Goal: Task Accomplishment & Management: Complete application form

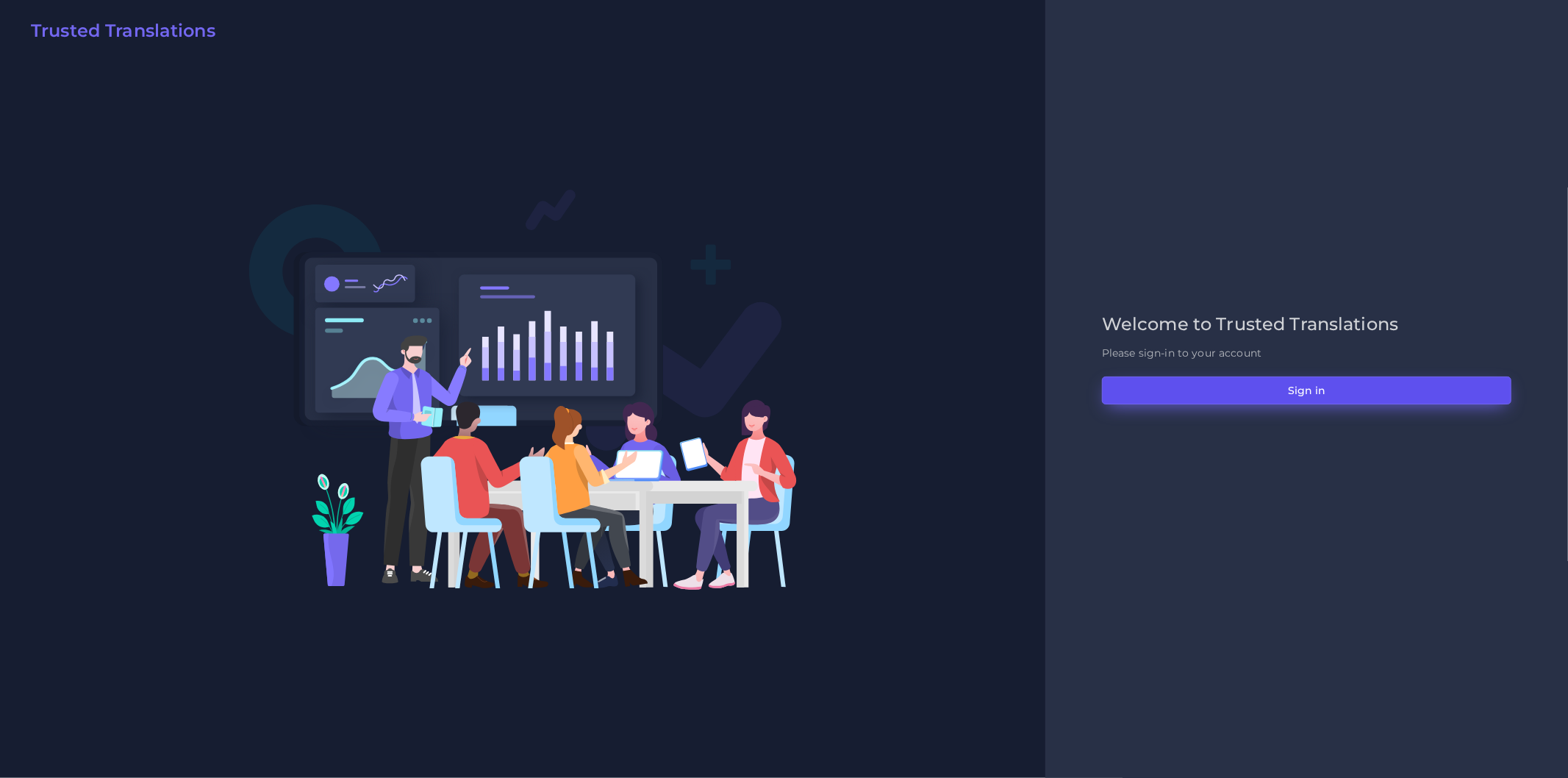
click at [1204, 391] on button "Sign in" at bounding box center [1307, 390] width 409 height 28
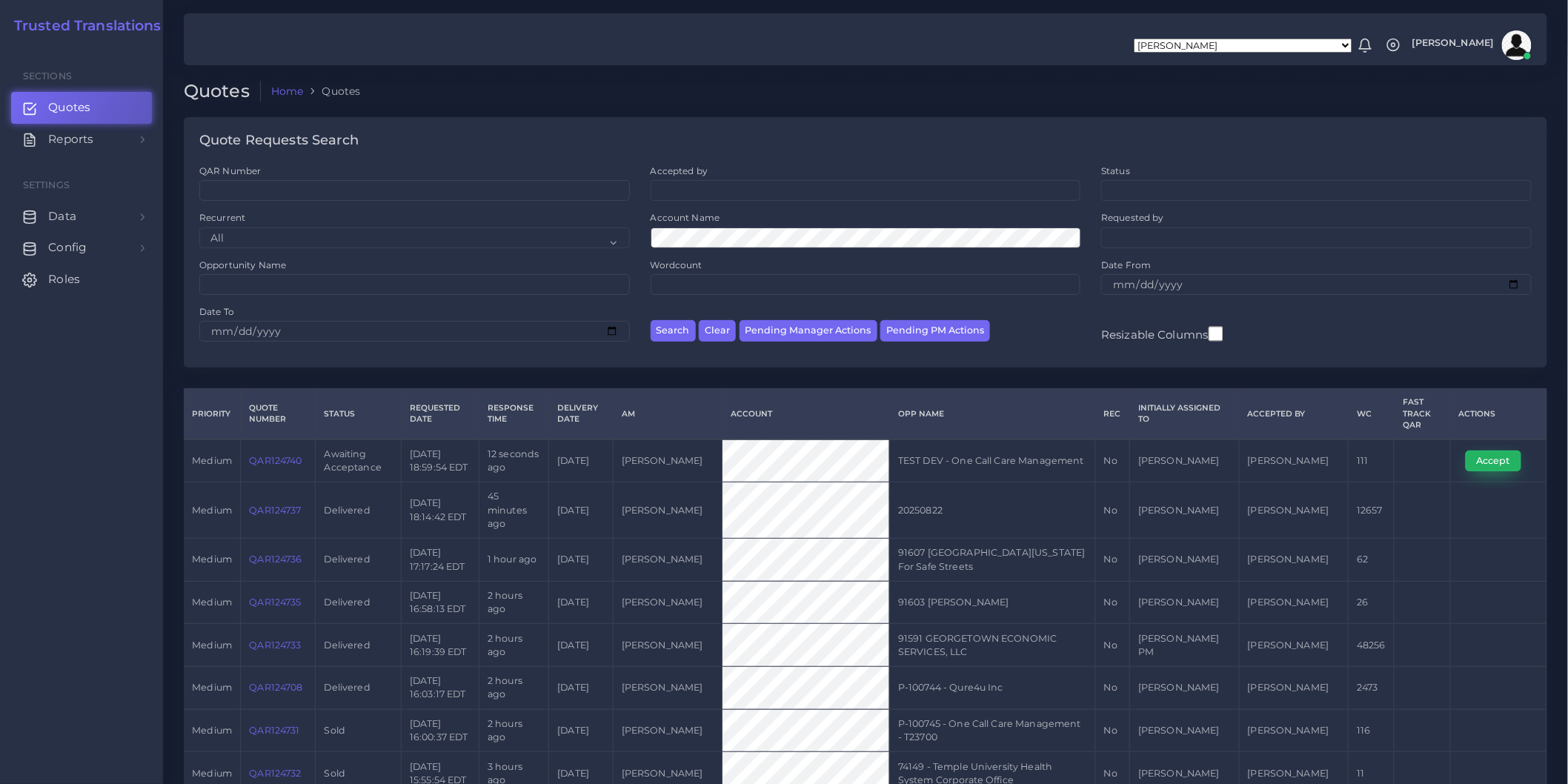
click at [1482, 464] on button "Accept" at bounding box center [1494, 461] width 56 height 20
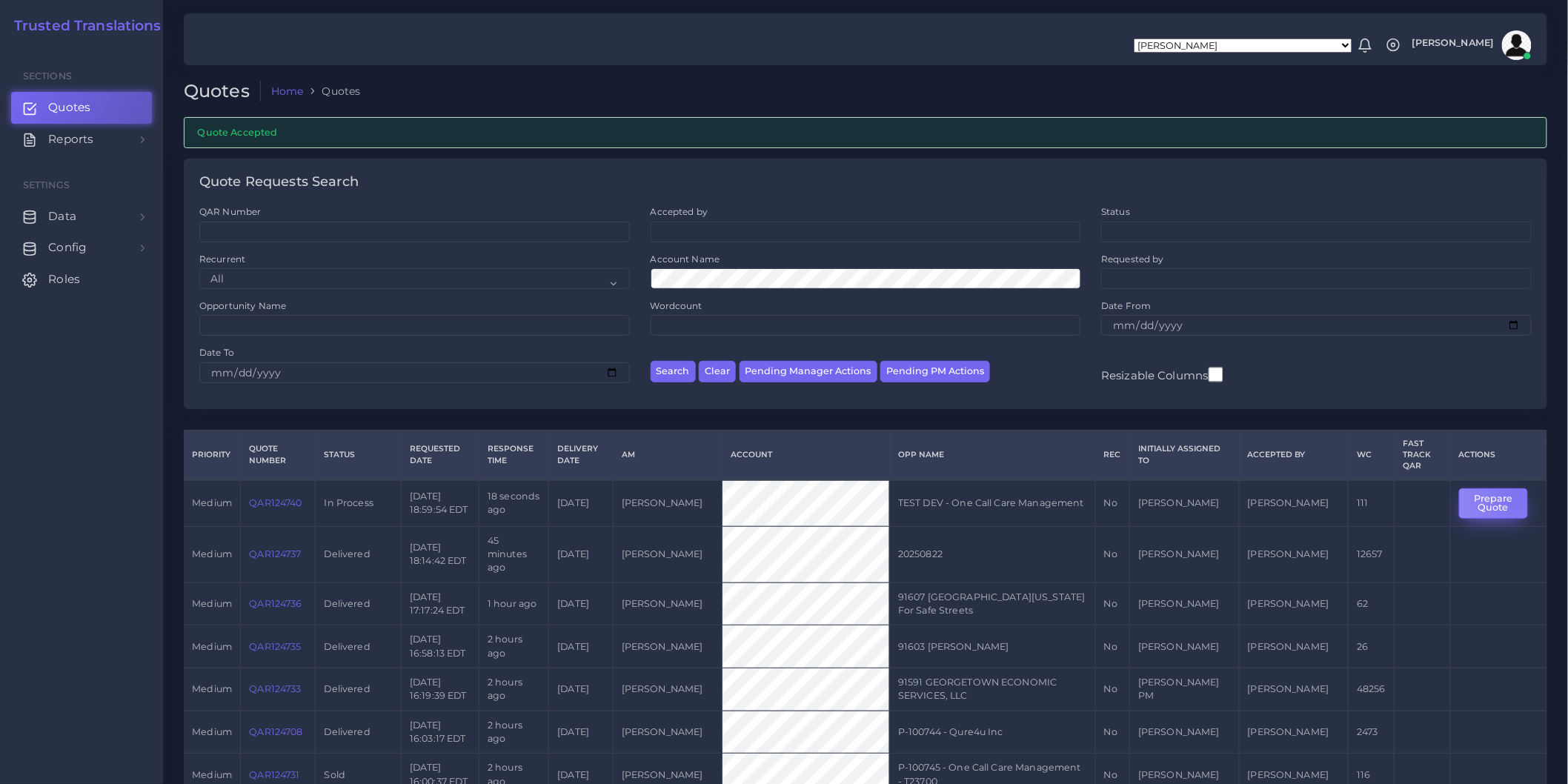
click at [1517, 499] on button "Prepare Quote" at bounding box center [1493, 503] width 69 height 31
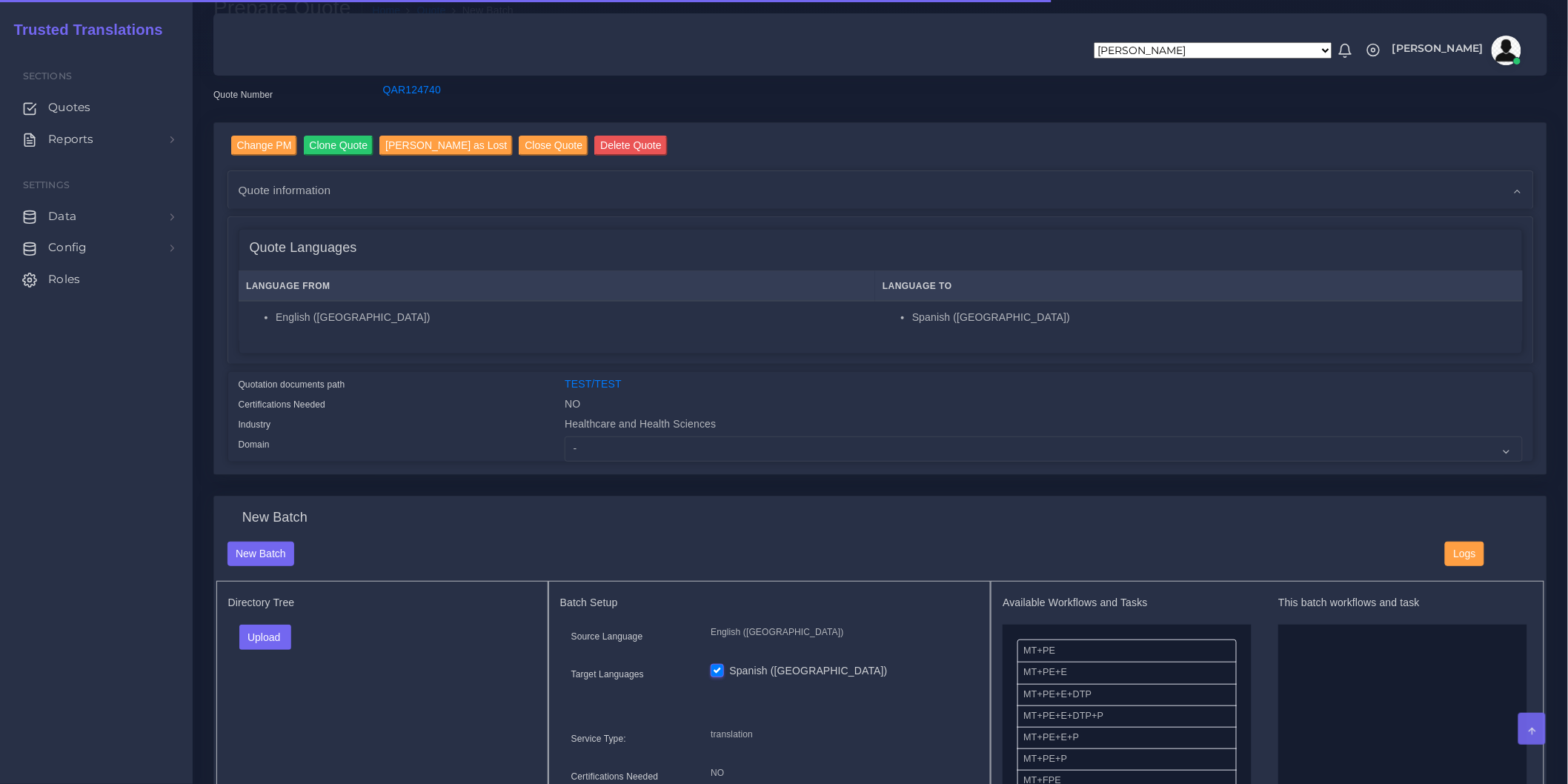
scroll to position [164, 0]
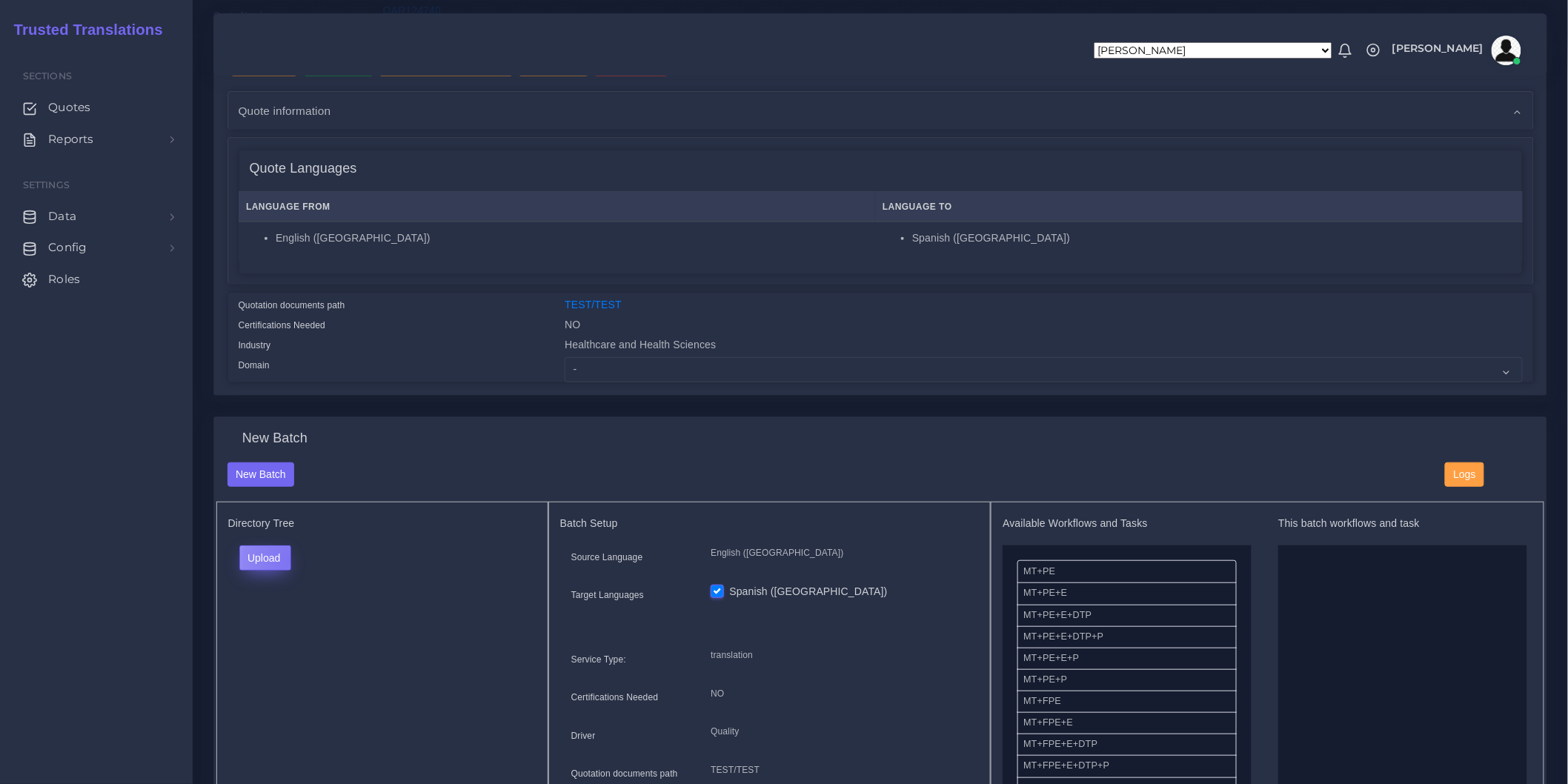
click at [289, 560] on button "Upload" at bounding box center [265, 559] width 53 height 25
click at [291, 617] on label "Files" at bounding box center [291, 614] width 103 height 19
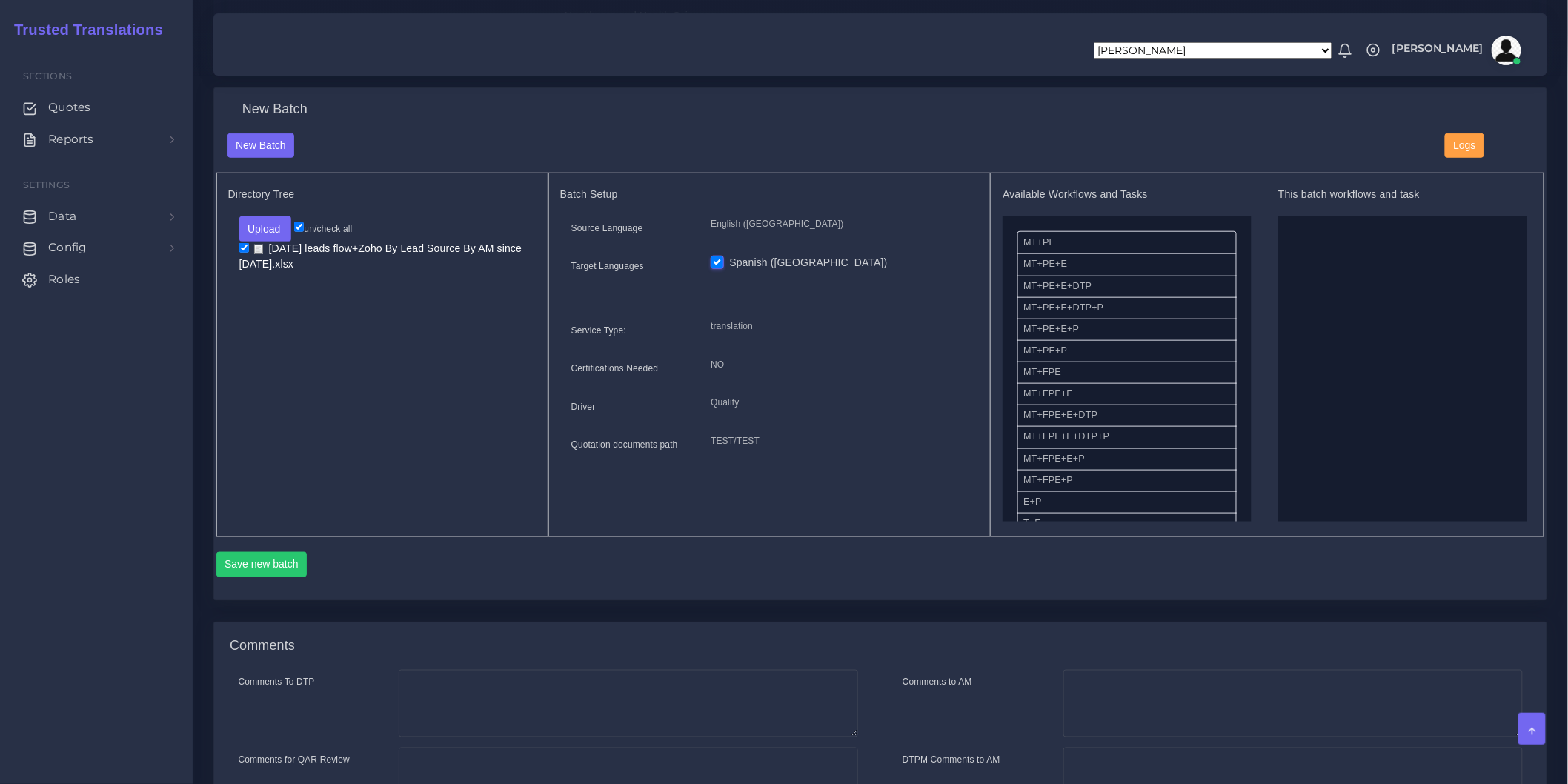
scroll to position [82, 0]
drag, startPoint x: 1048, startPoint y: 446, endPoint x: 1378, endPoint y: 354, distance: 342.6
click at [279, 564] on button "Save new batch" at bounding box center [262, 564] width 92 height 25
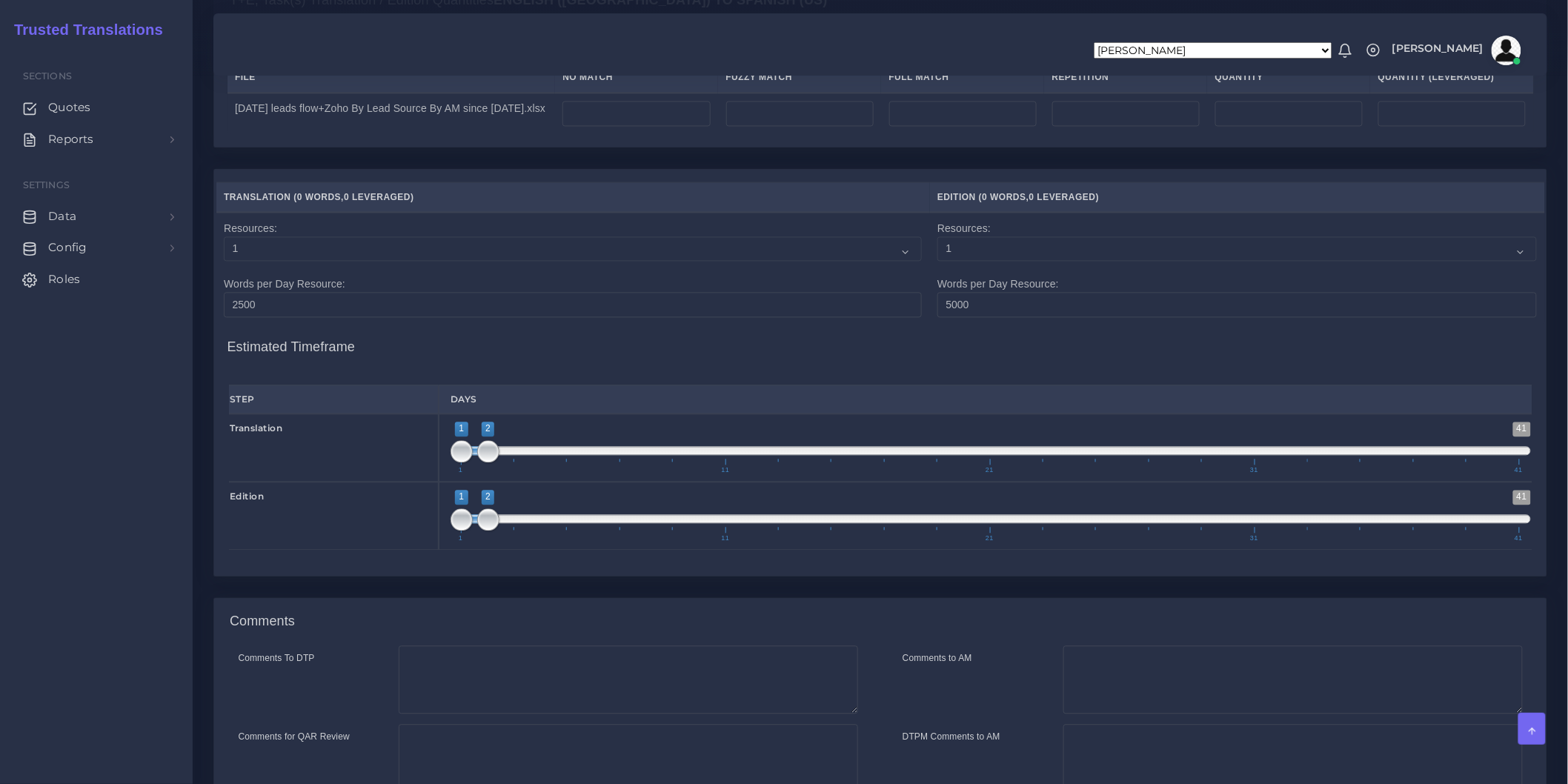
scroll to position [906, 0]
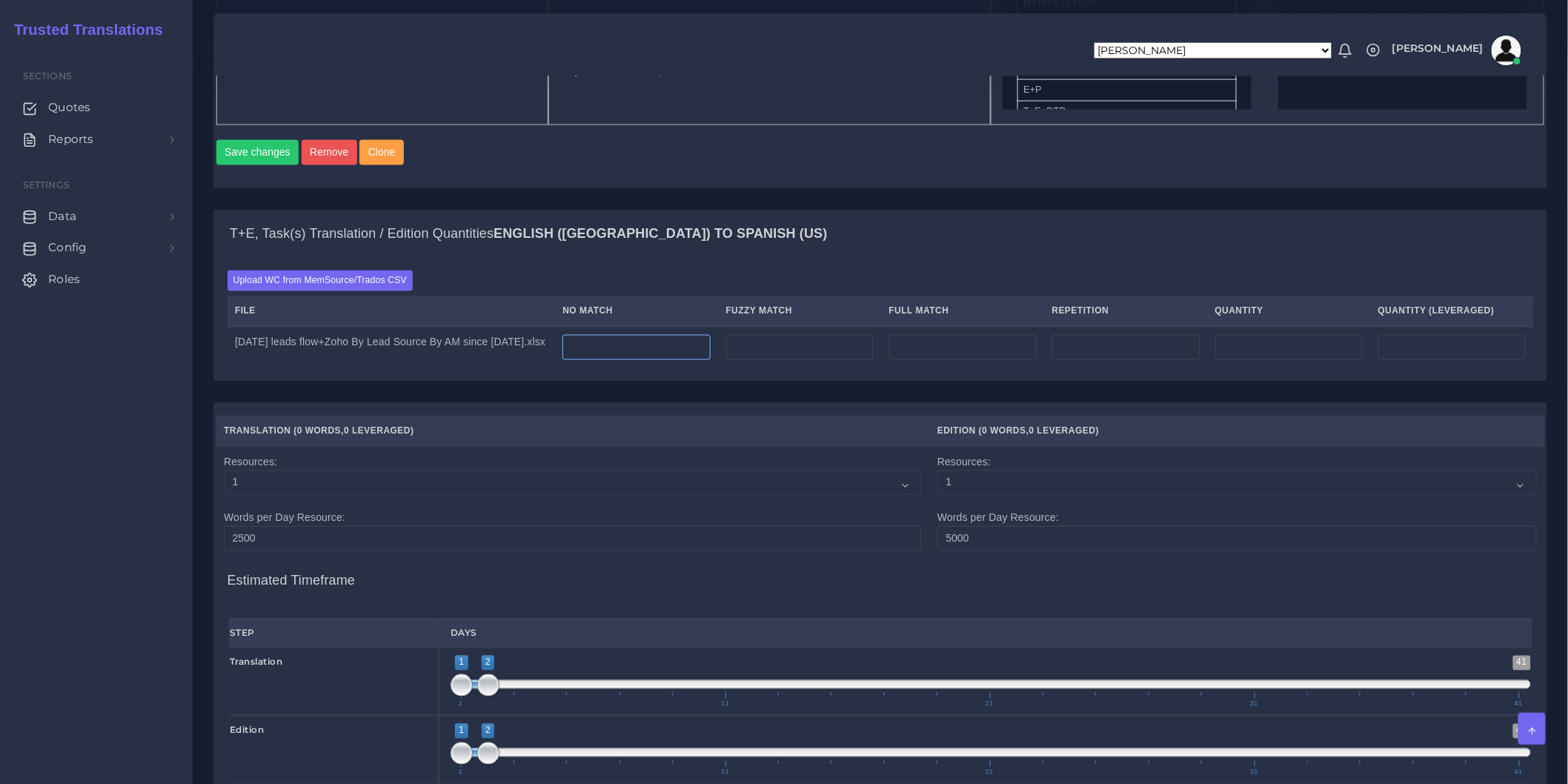
click at [687, 342] on input "number" at bounding box center [637, 348] width 147 height 25
type input "111"
click at [802, 338] on input "number" at bounding box center [800, 348] width 147 height 25
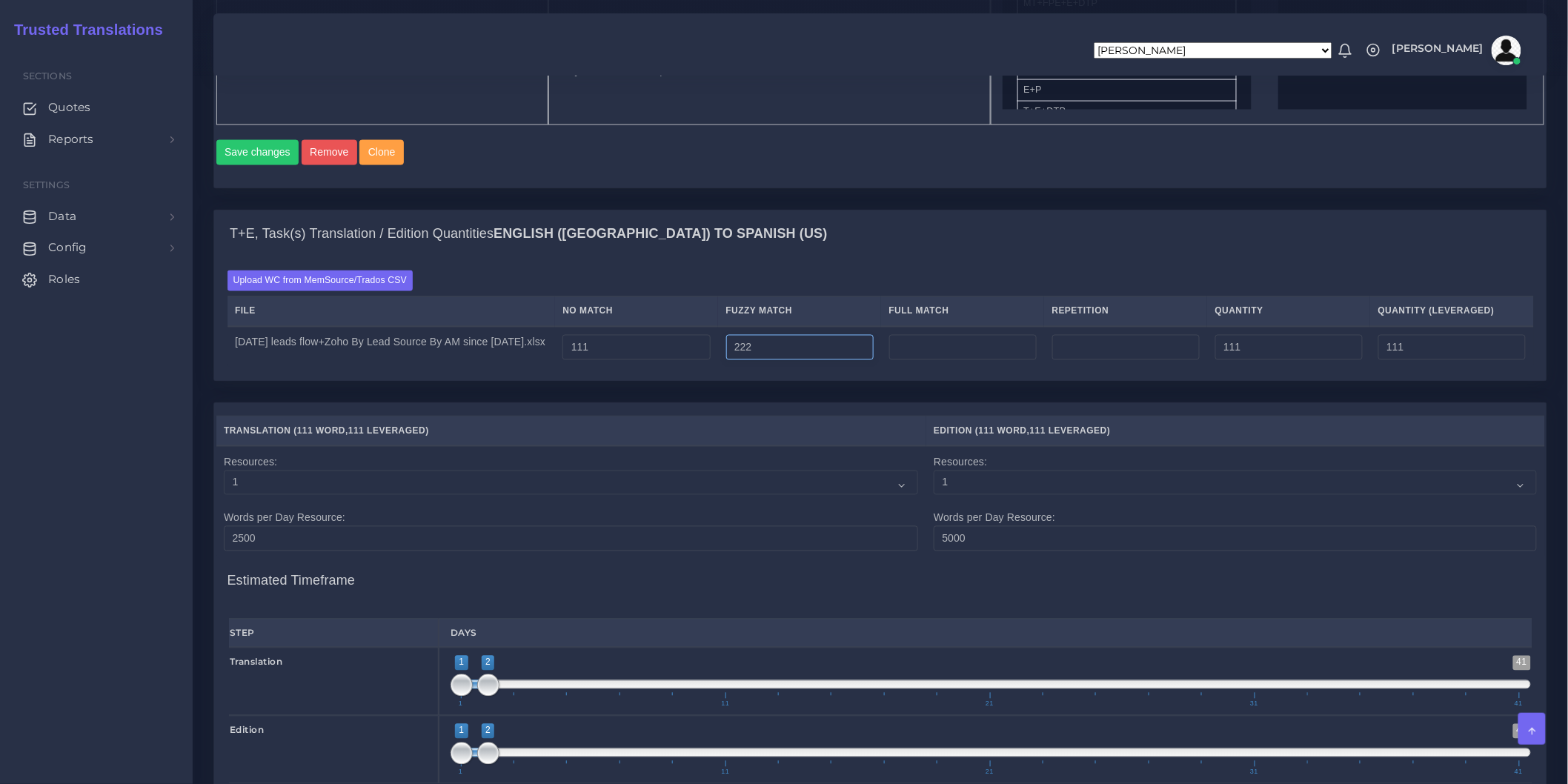
type input "222"
type input "333"
type input "222"
click at [981, 336] on input "number" at bounding box center [963, 348] width 147 height 25
type input "333"
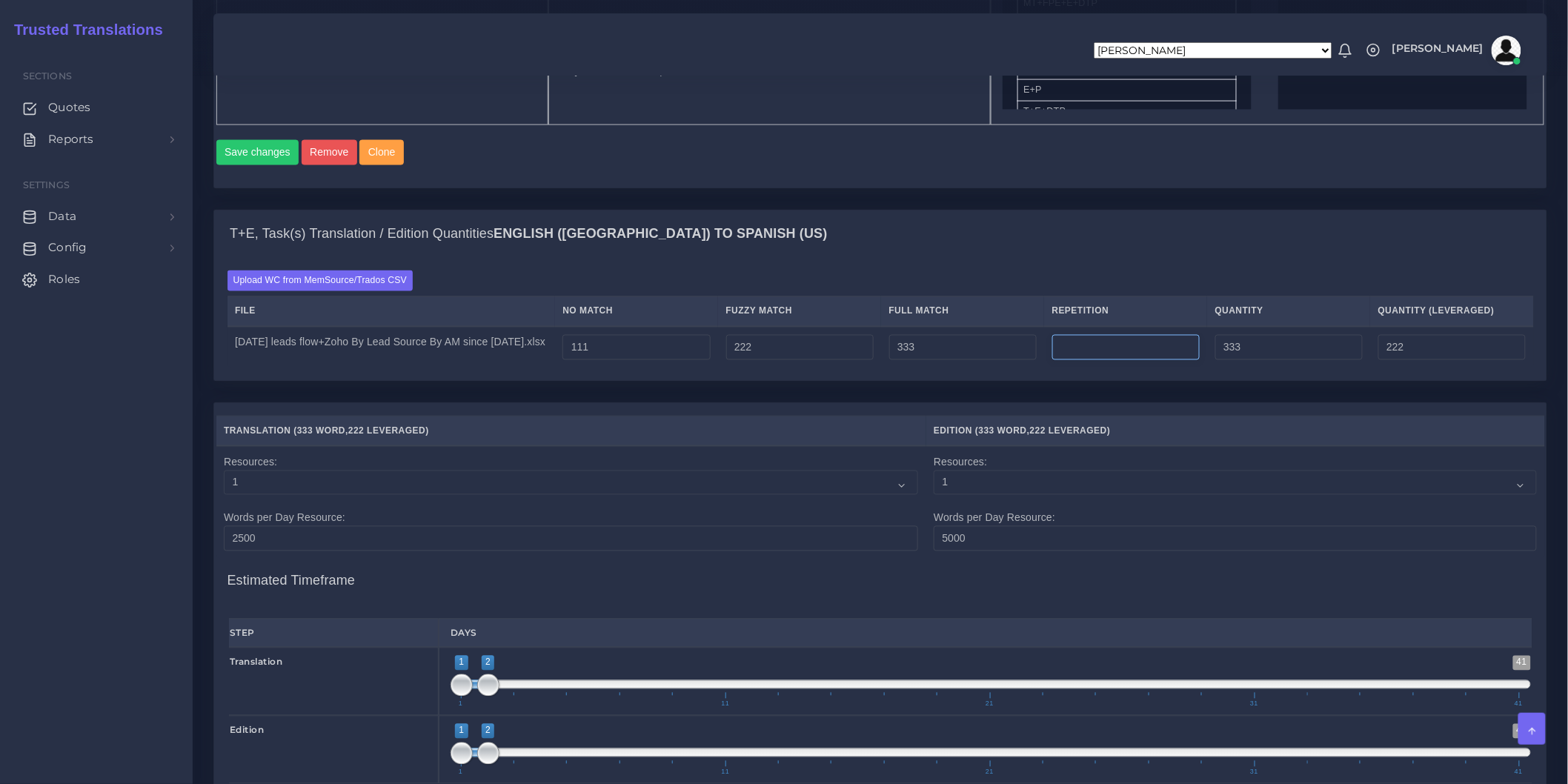
type input "666"
type input "305"
click at [1087, 336] on input "number" at bounding box center [1126, 348] width 147 height 25
type input "444"
type input "1110"
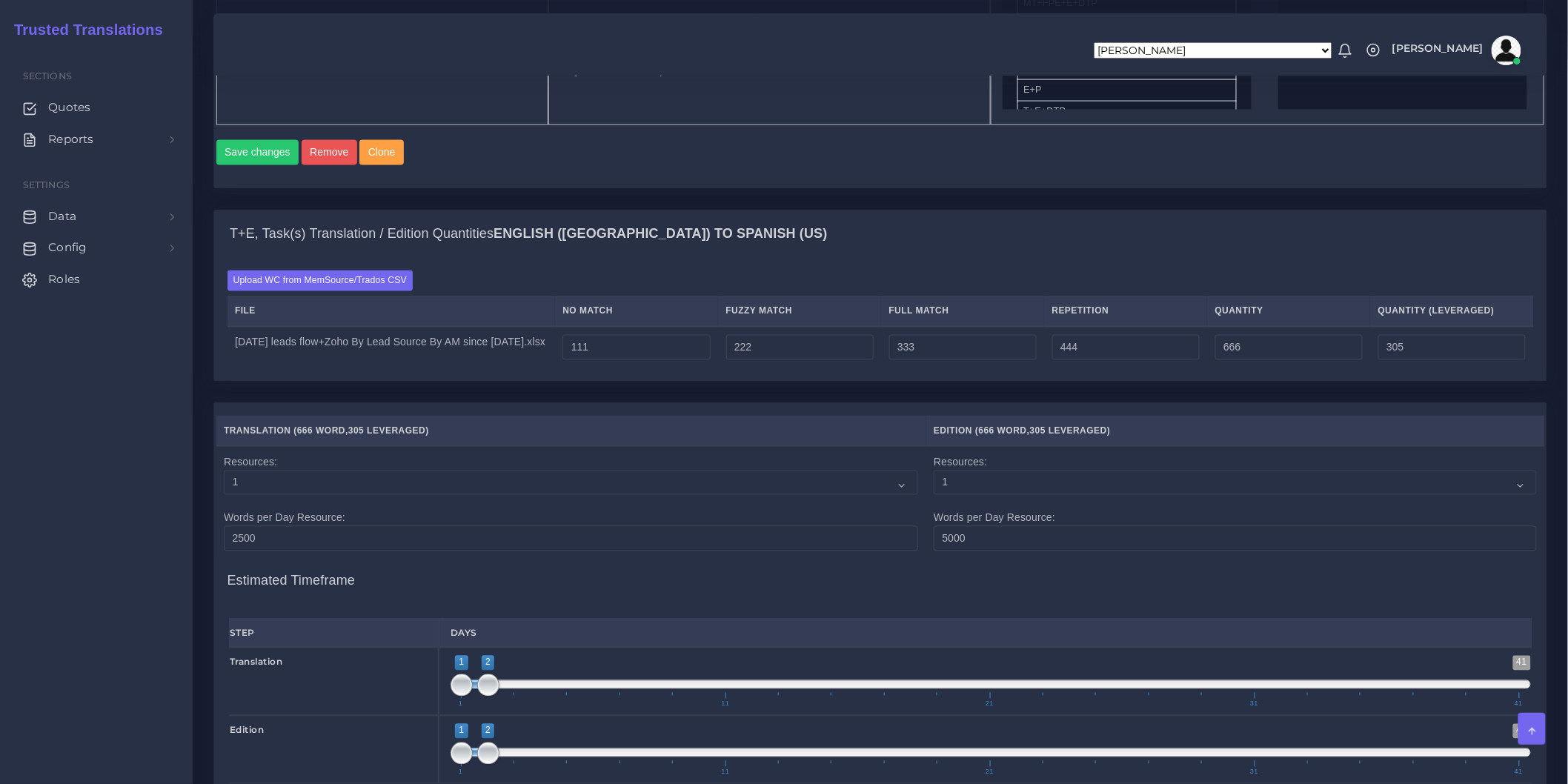
type input "416"
click at [0, 0] on div "batches_workflows_files_count_this_quote: 1 Batch 1 New Batch Batch 1 Logs Fold…" at bounding box center [0, 0] width 0 height 0
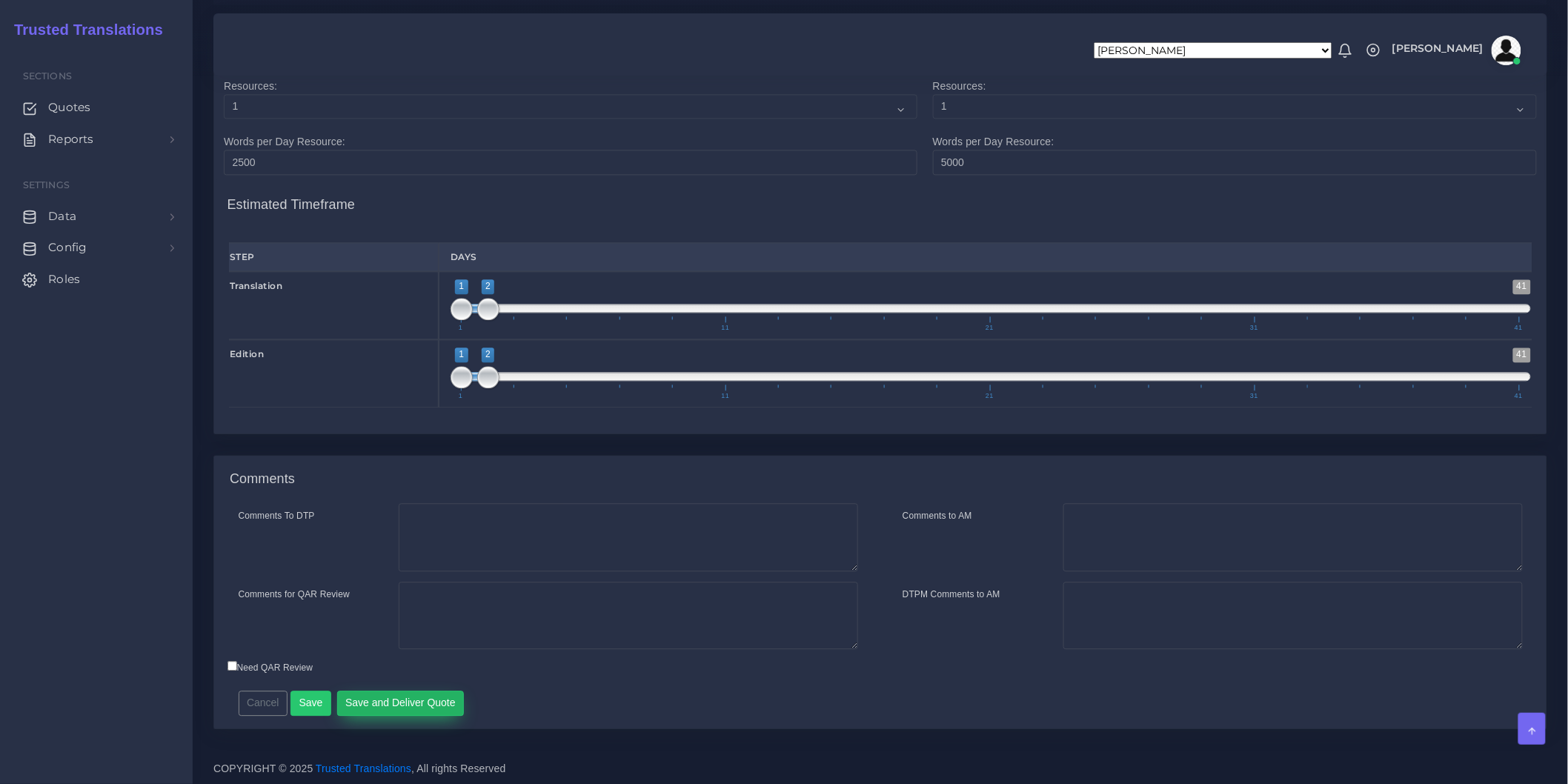
click at [404, 693] on button "Save and Deliver Quote" at bounding box center [401, 703] width 127 height 25
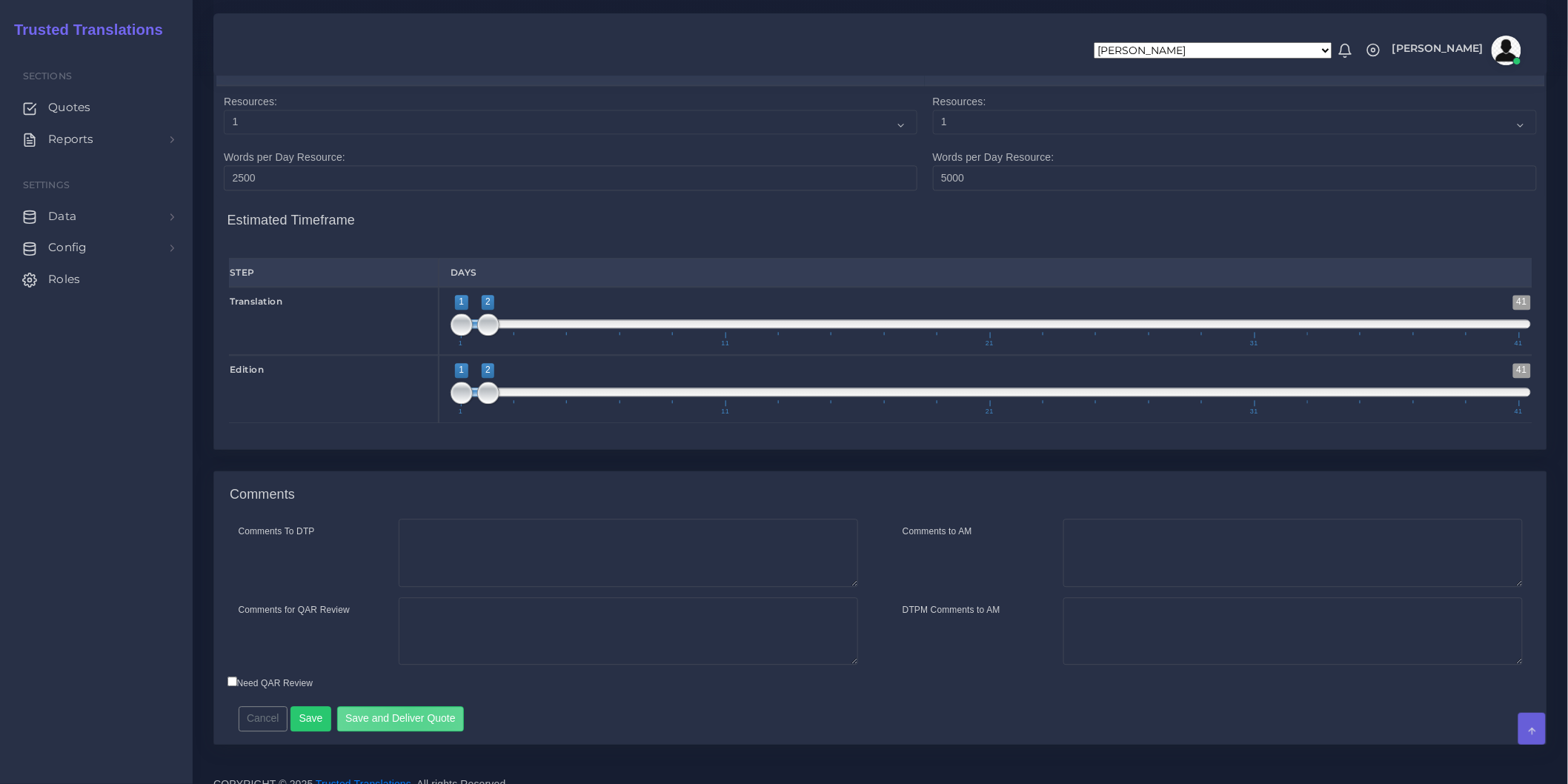
scroll to position [141, 0]
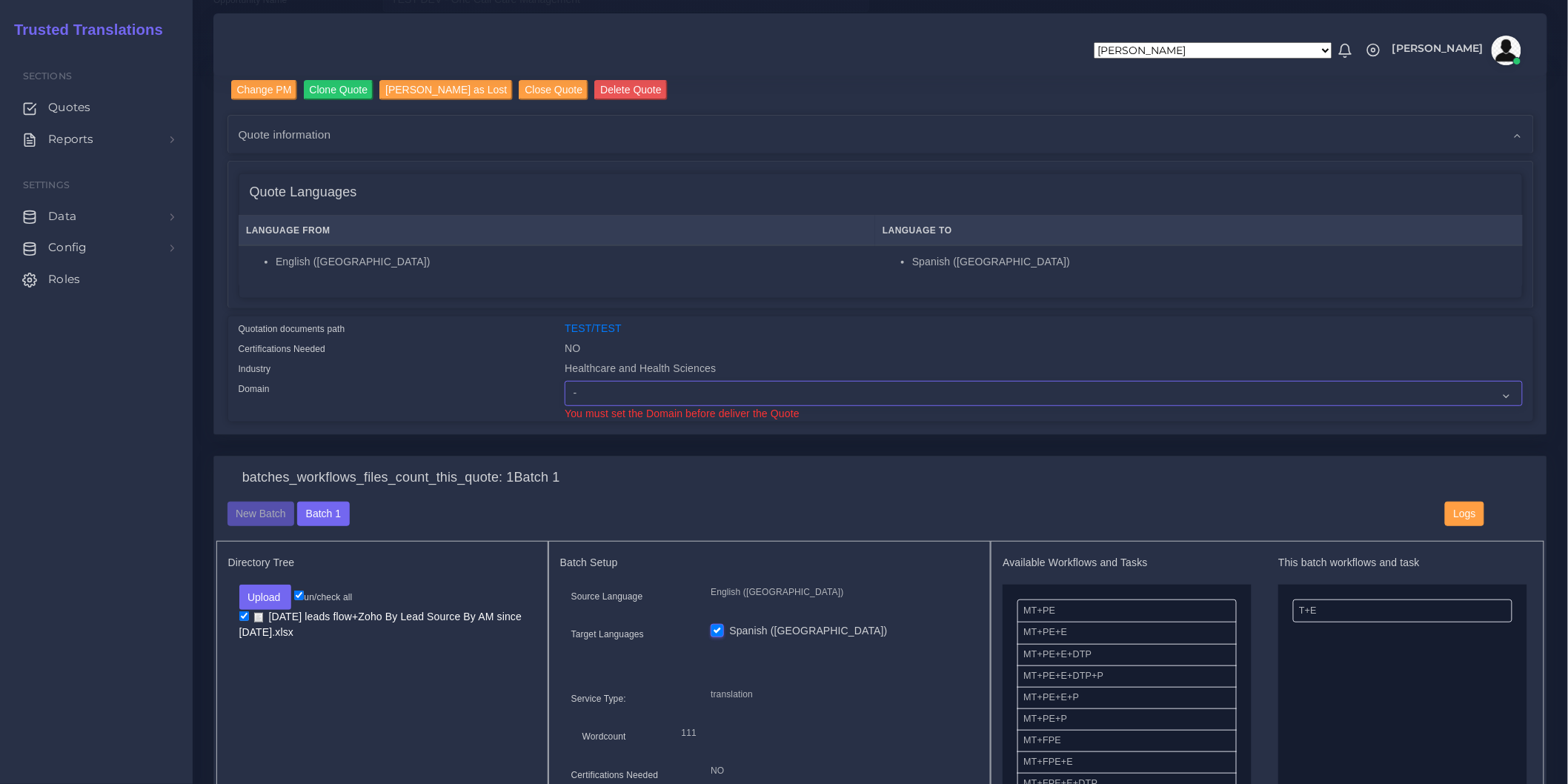
click at [668, 398] on select "- Advertising and Media Agriculture, Forestry and Fishing Architecture, Buildin…" at bounding box center [1043, 393] width 958 height 25
select select "Food Manufacturing and Services"
click at [564, 381] on select "- Advertising and Media Agriculture, Forestry and Fishing Architecture, Buildin…" at bounding box center [1043, 393] width 958 height 25
click at [624, 440] on div "Change PM Clone Quote Mark Quote as Lost Close Quote Delete Quote AM NO" at bounding box center [881, 262] width 1356 height 390
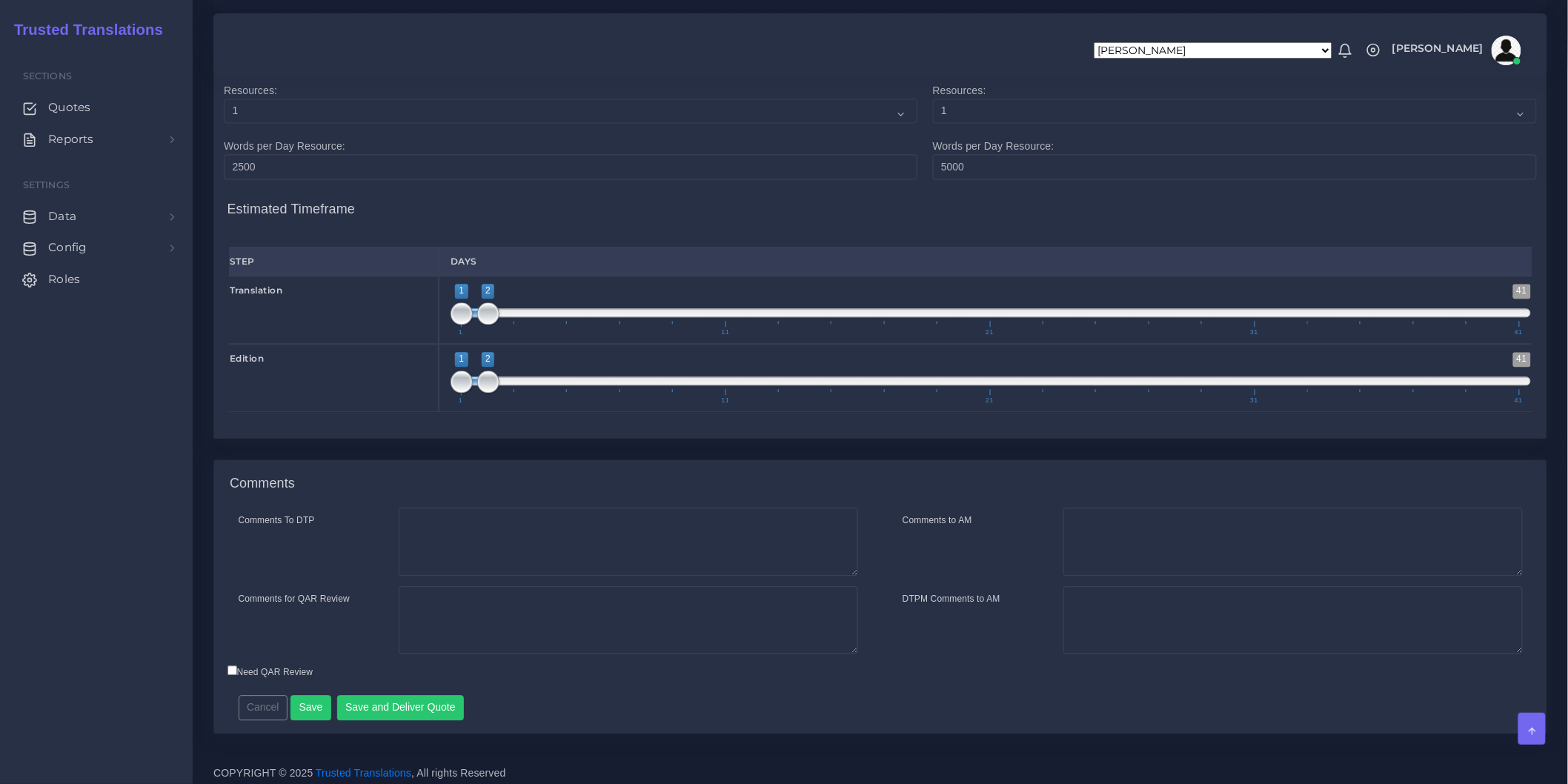
scroll to position [1298, 0]
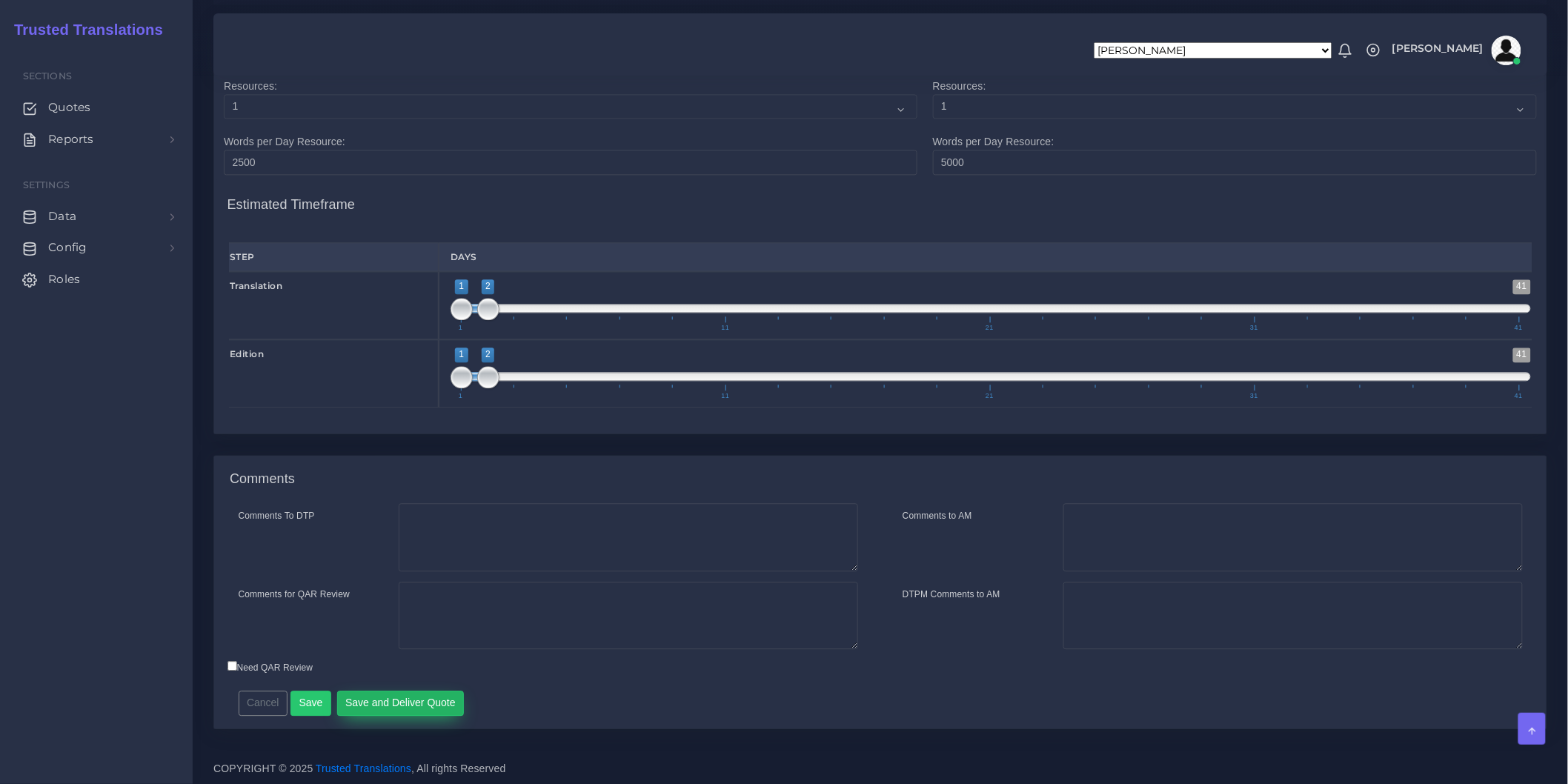
click at [400, 711] on button "Save and Deliver Quote" at bounding box center [401, 703] width 127 height 25
